Goal: Task Accomplishment & Management: Manage account settings

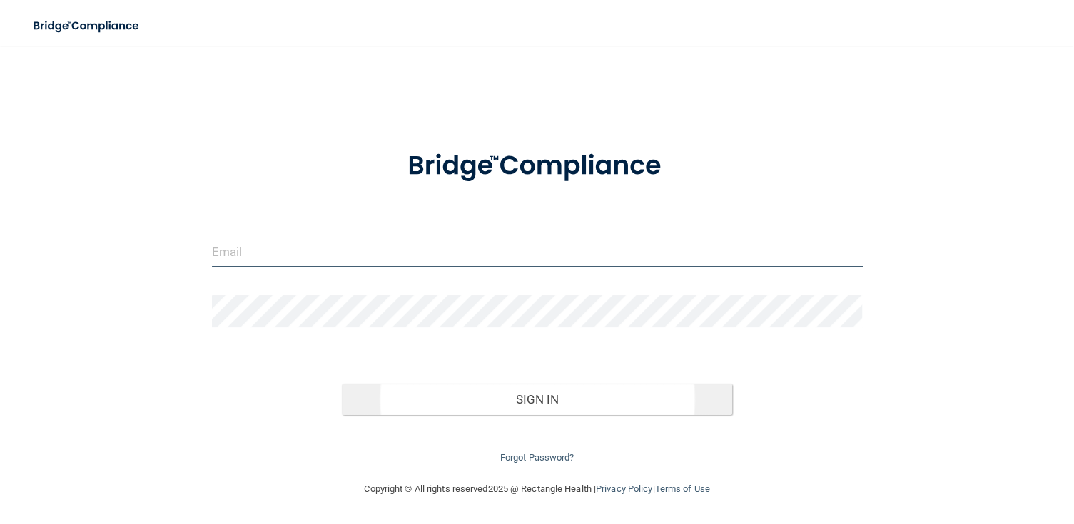
type input "[EMAIL_ADDRESS][DOMAIN_NAME]"
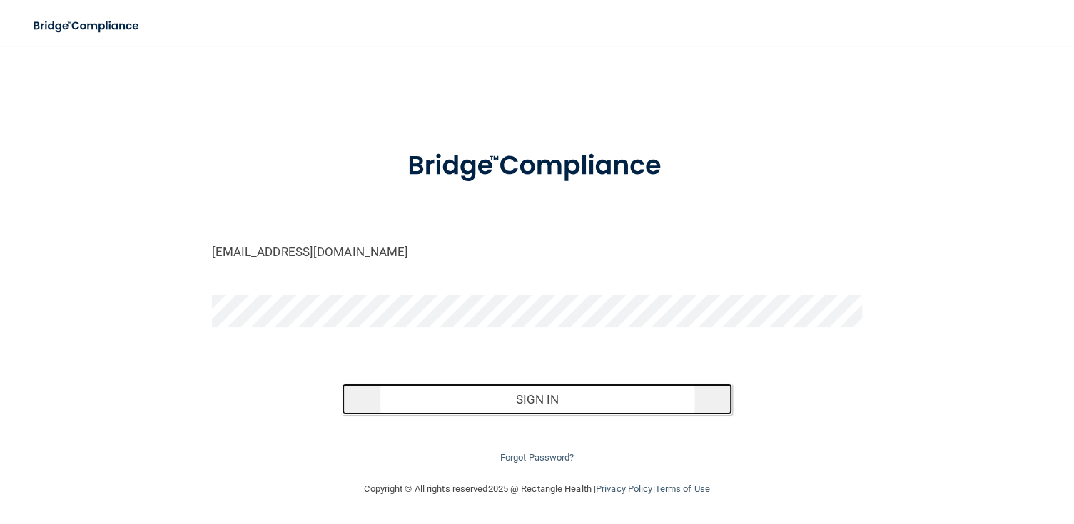
click at [554, 397] on button "Sign In" at bounding box center [537, 399] width 390 height 31
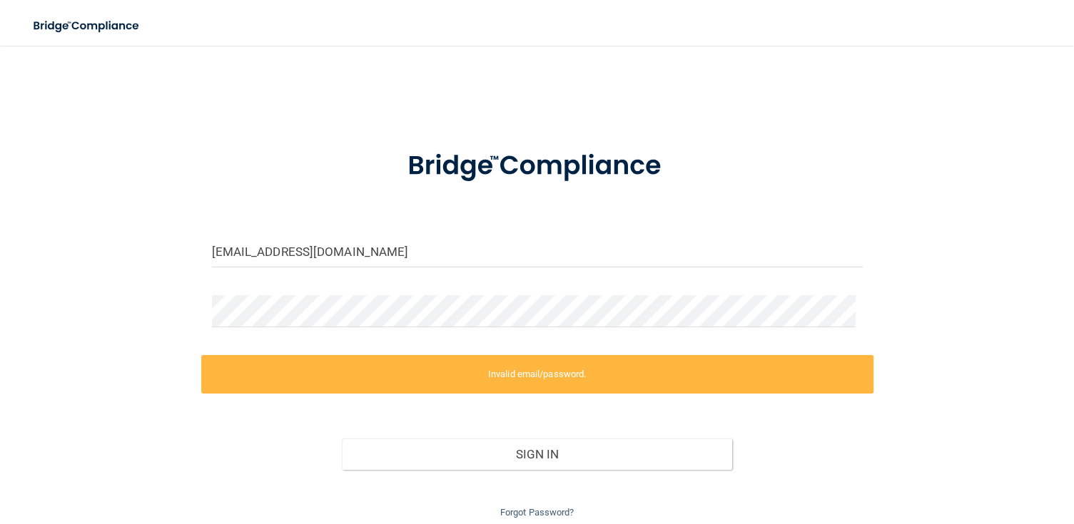
click at [512, 371] on label "Invalid email/password." at bounding box center [537, 374] width 672 height 39
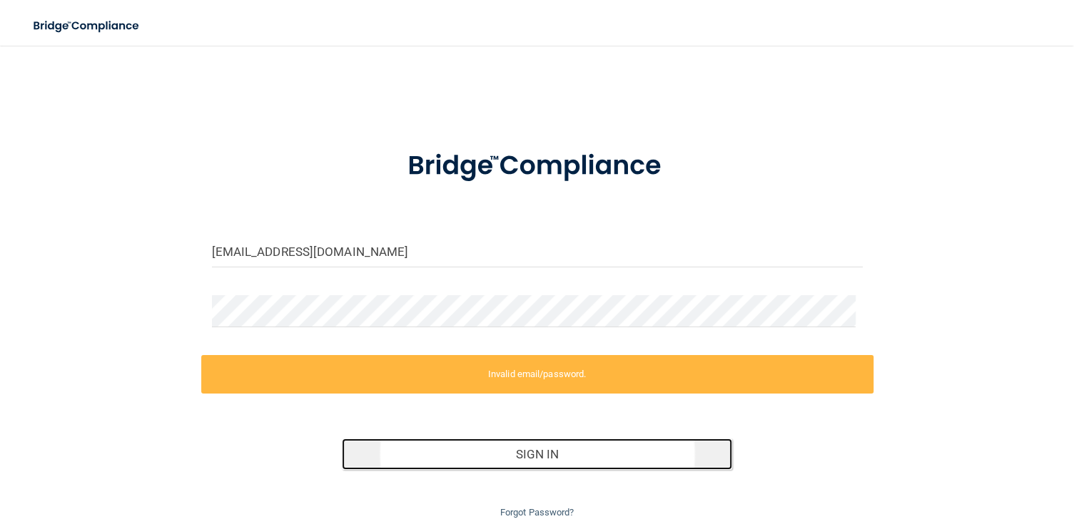
click at [541, 456] on button "Sign In" at bounding box center [537, 454] width 390 height 31
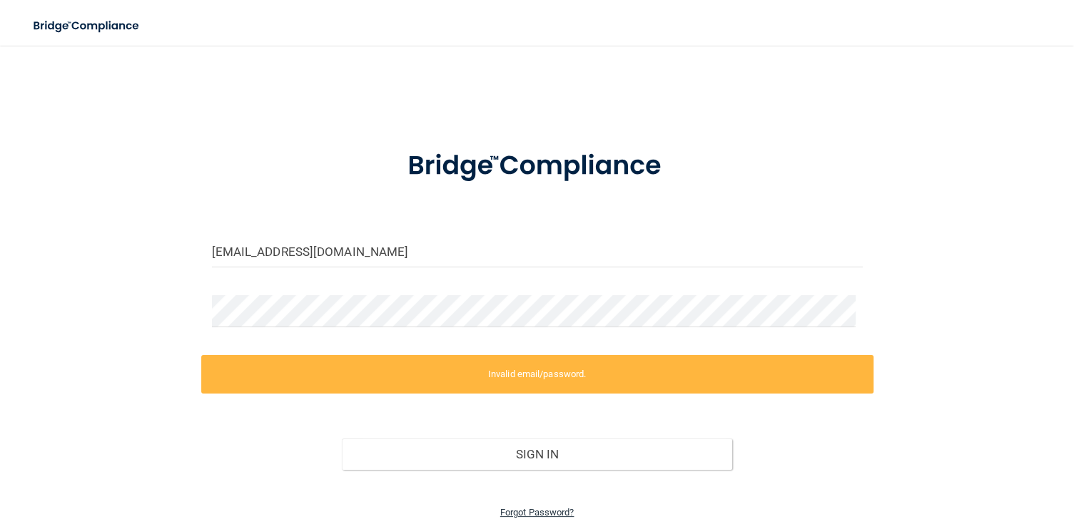
click at [531, 511] on link "Forgot Password?" at bounding box center [537, 512] width 74 height 11
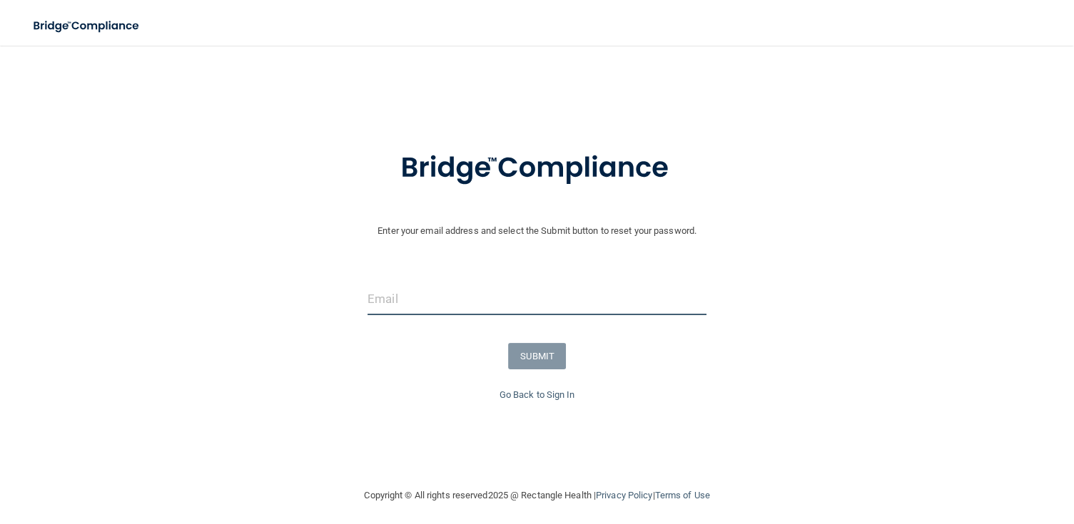
click at [410, 301] on input "email" at bounding box center [536, 299] width 339 height 32
type input "[EMAIL_ADDRESS][DOMAIN_NAME]"
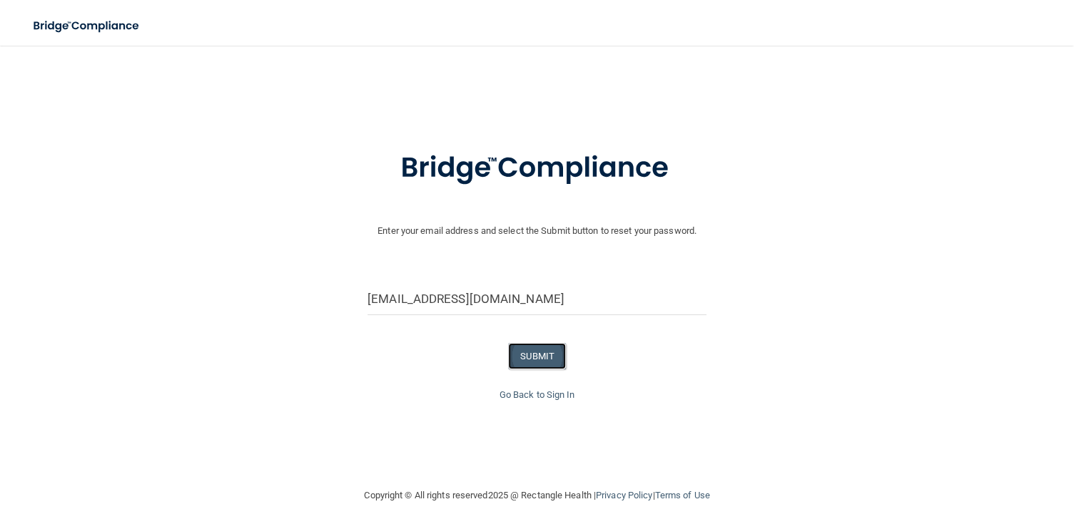
click at [535, 354] on button "SUBMIT" at bounding box center [537, 356] width 58 height 26
